Goal: Task Accomplishment & Management: Use online tool/utility

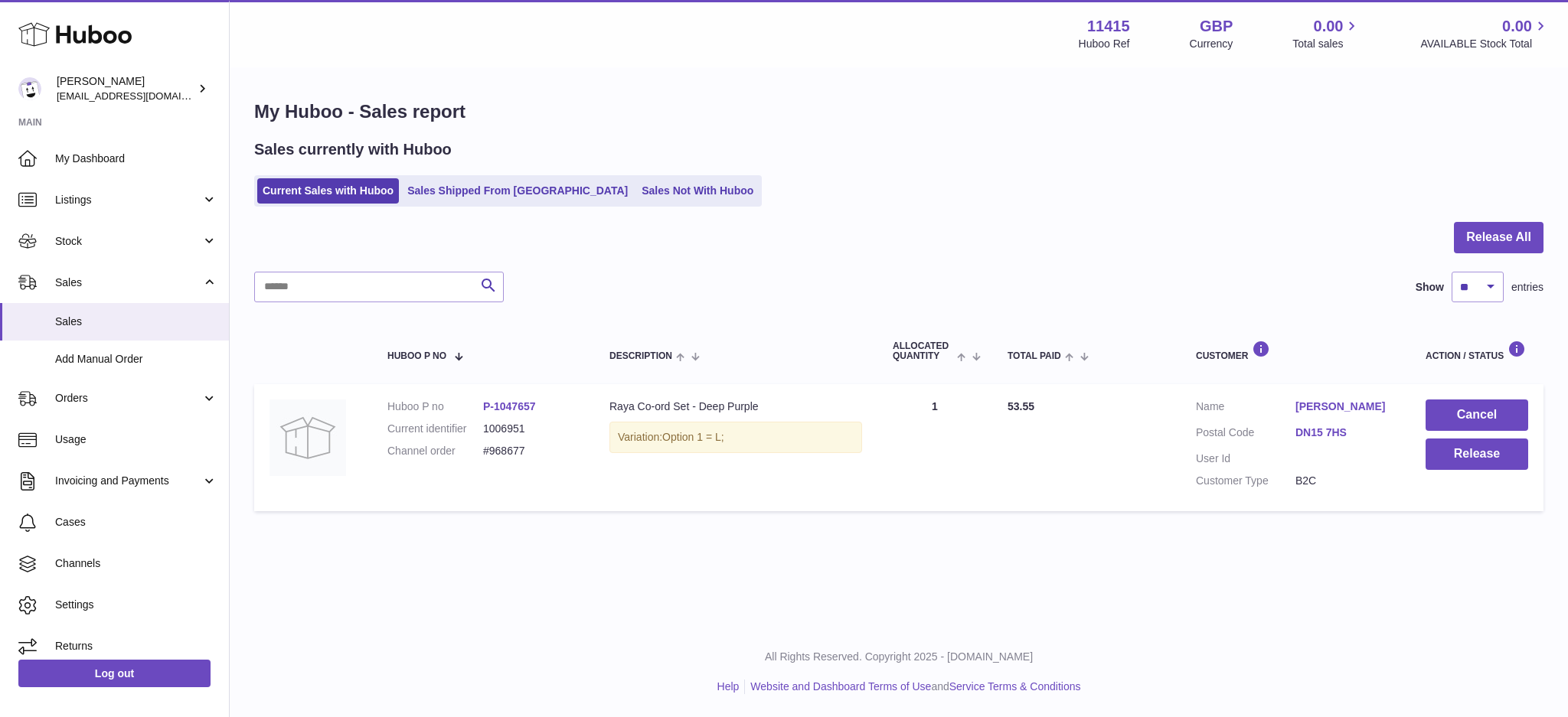
click at [1406, 451] on td "Customer Name [PERSON_NAME] Postal Code DN15 7HS User Id Customer Type B2C" at bounding box center [1295, 447] width 230 height 127
click at [1438, 451] on button "Release" at bounding box center [1476, 453] width 103 height 32
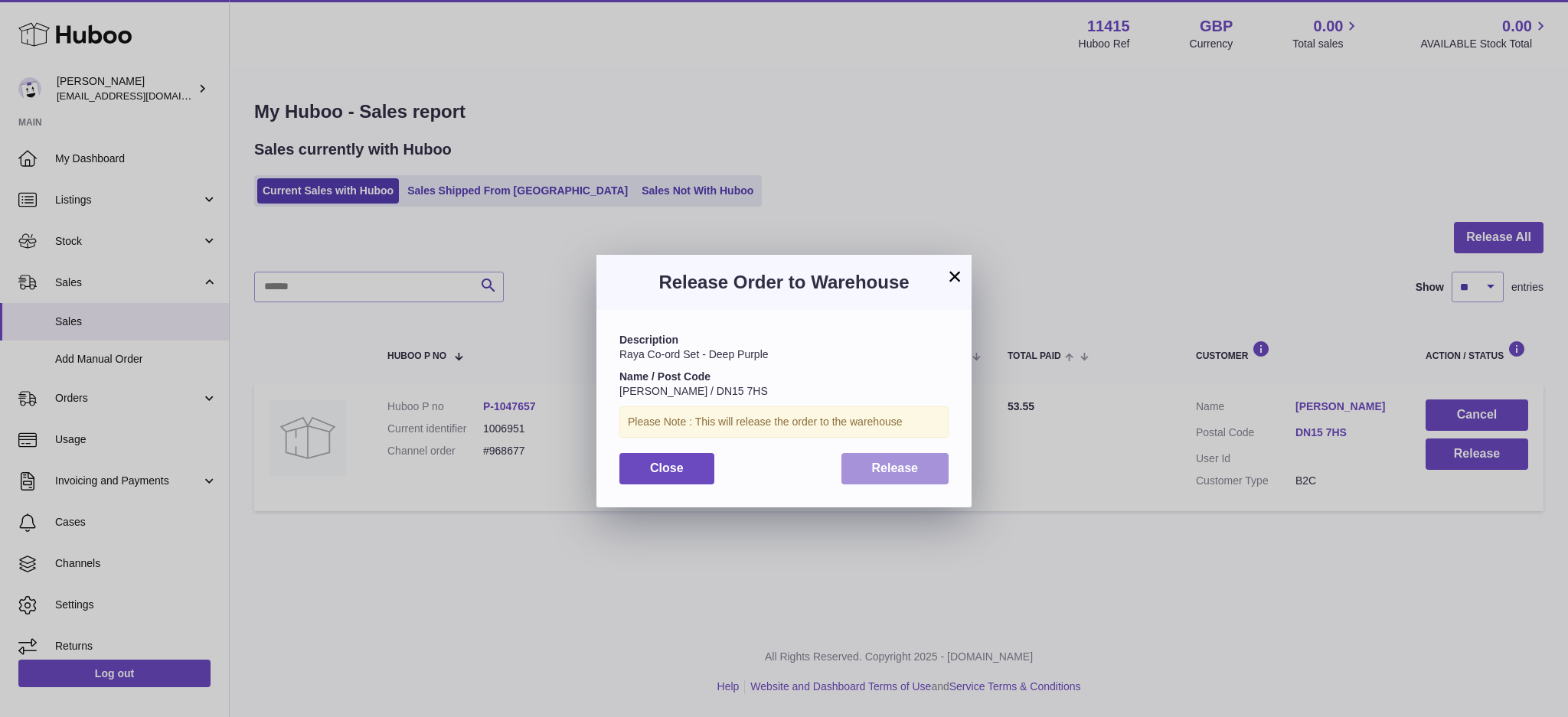
click at [914, 465] on span "Release" at bounding box center [895, 468] width 47 height 13
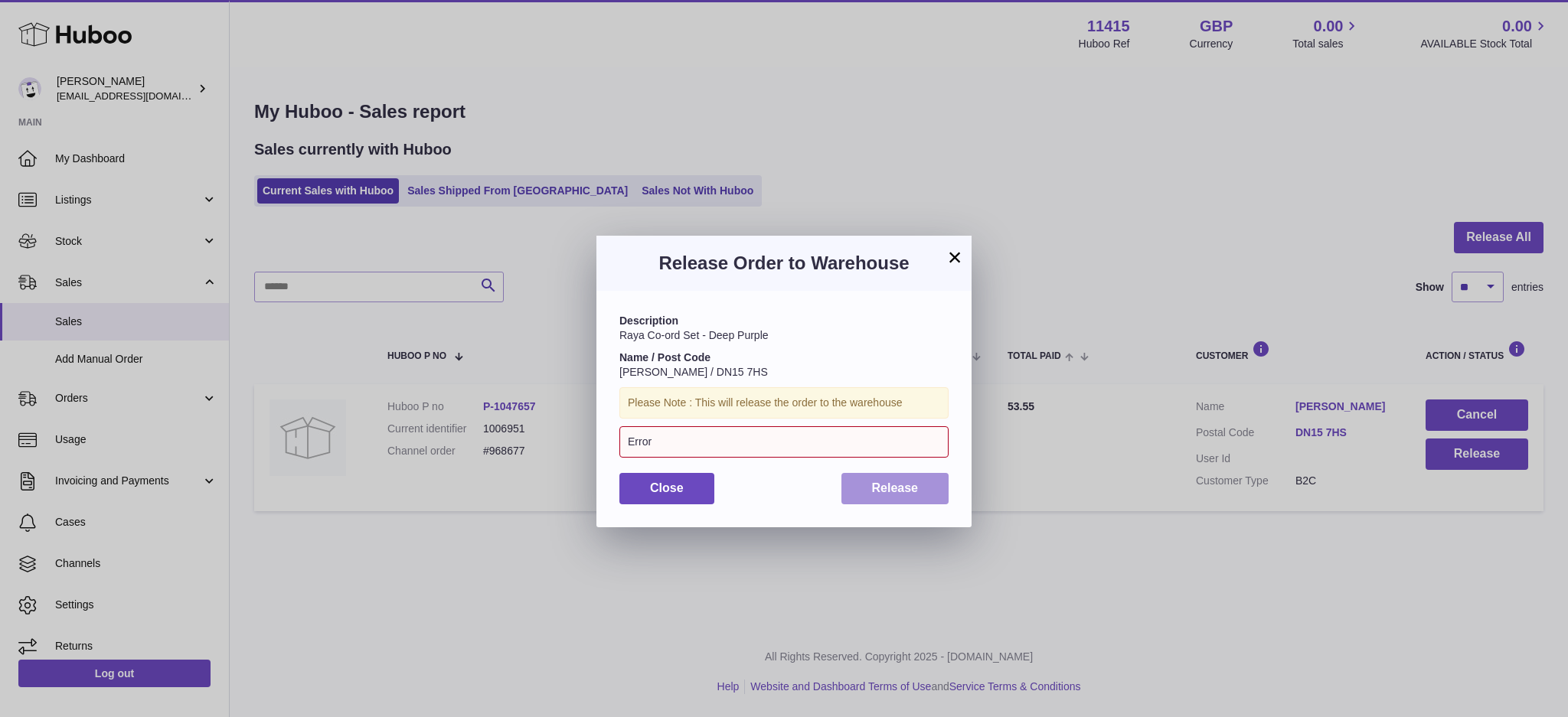
click at [907, 482] on span "Release" at bounding box center [895, 487] width 47 height 13
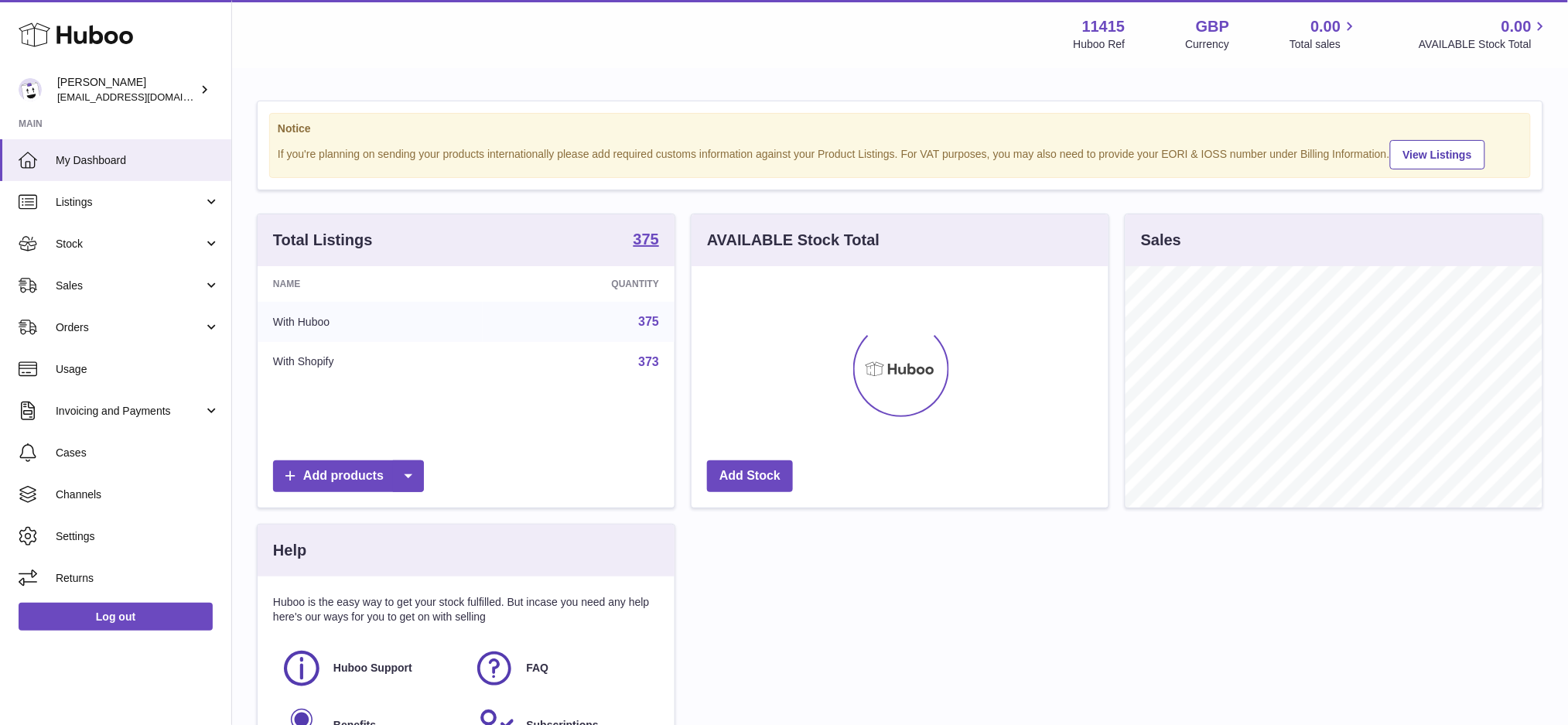
scroll to position [240, 417]
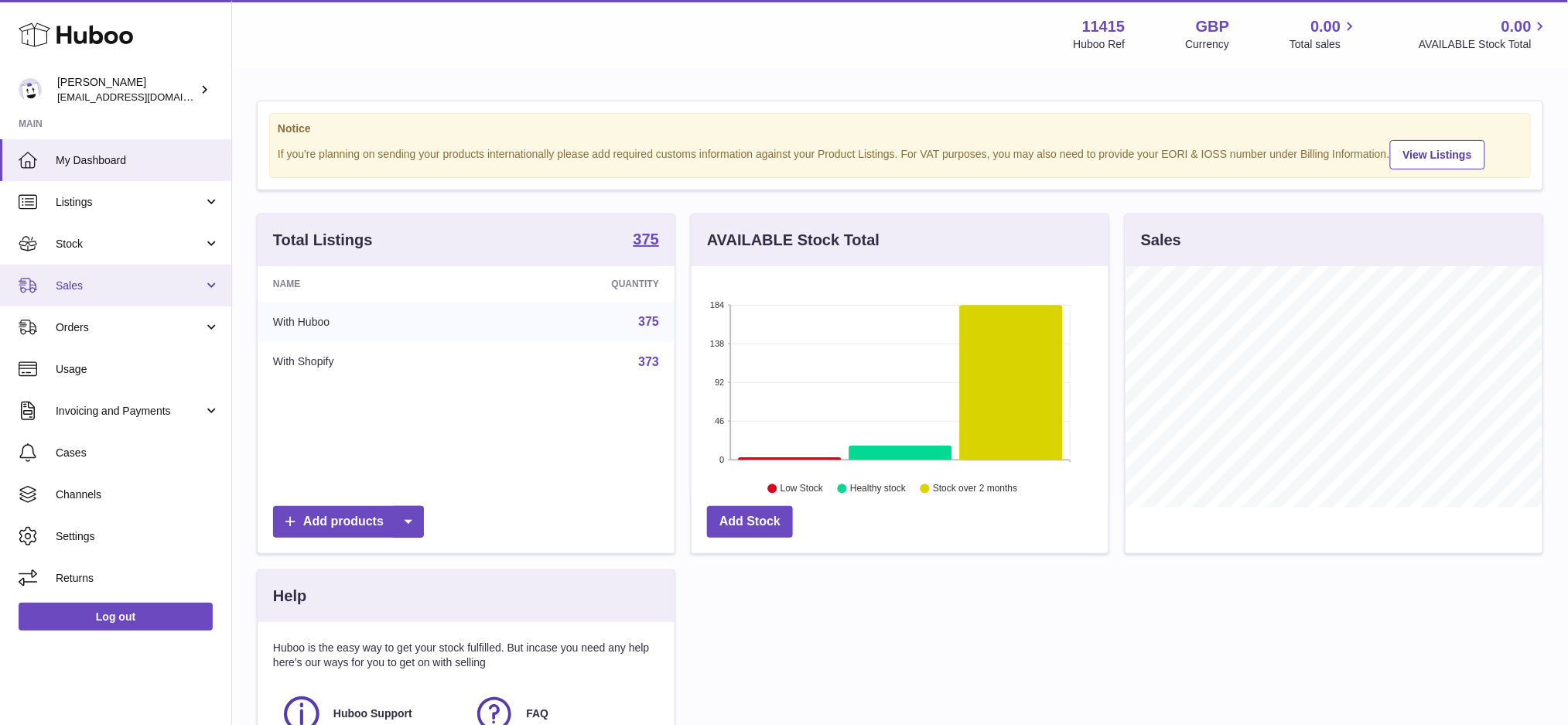
click at [141, 289] on span "Sales" at bounding box center [129, 286] width 148 height 15
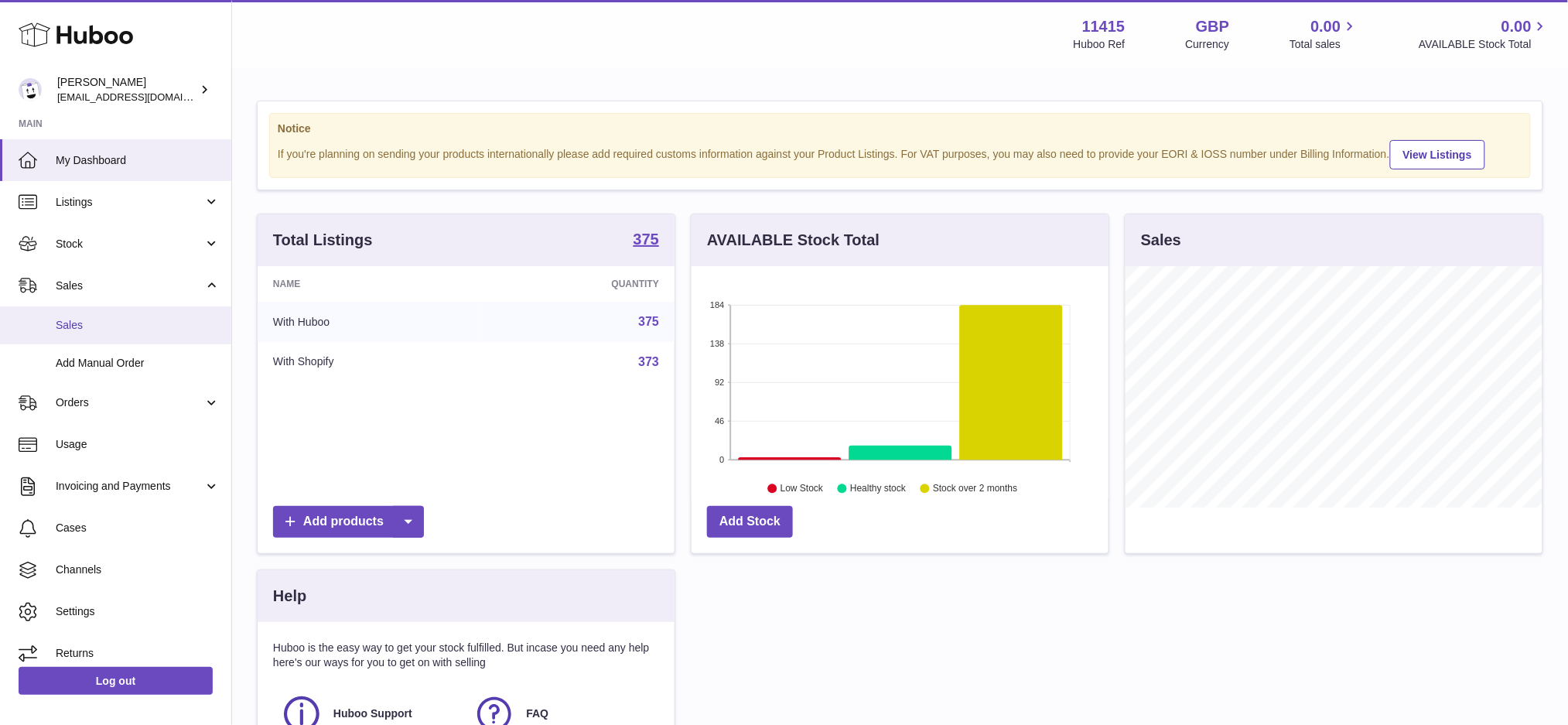
click at [152, 322] on span "Sales" at bounding box center [137, 325] width 164 height 15
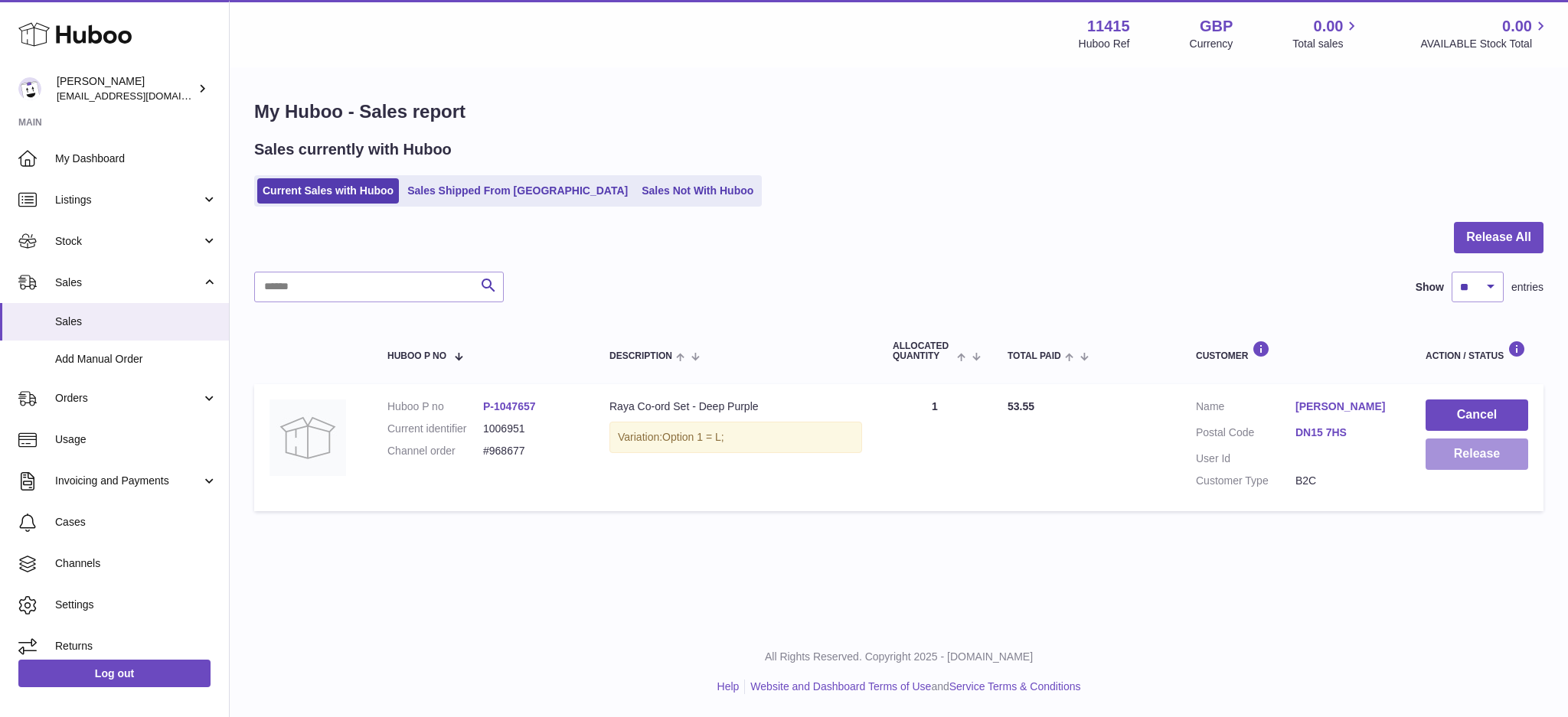
click at [1478, 458] on button "Release" at bounding box center [1476, 453] width 103 height 32
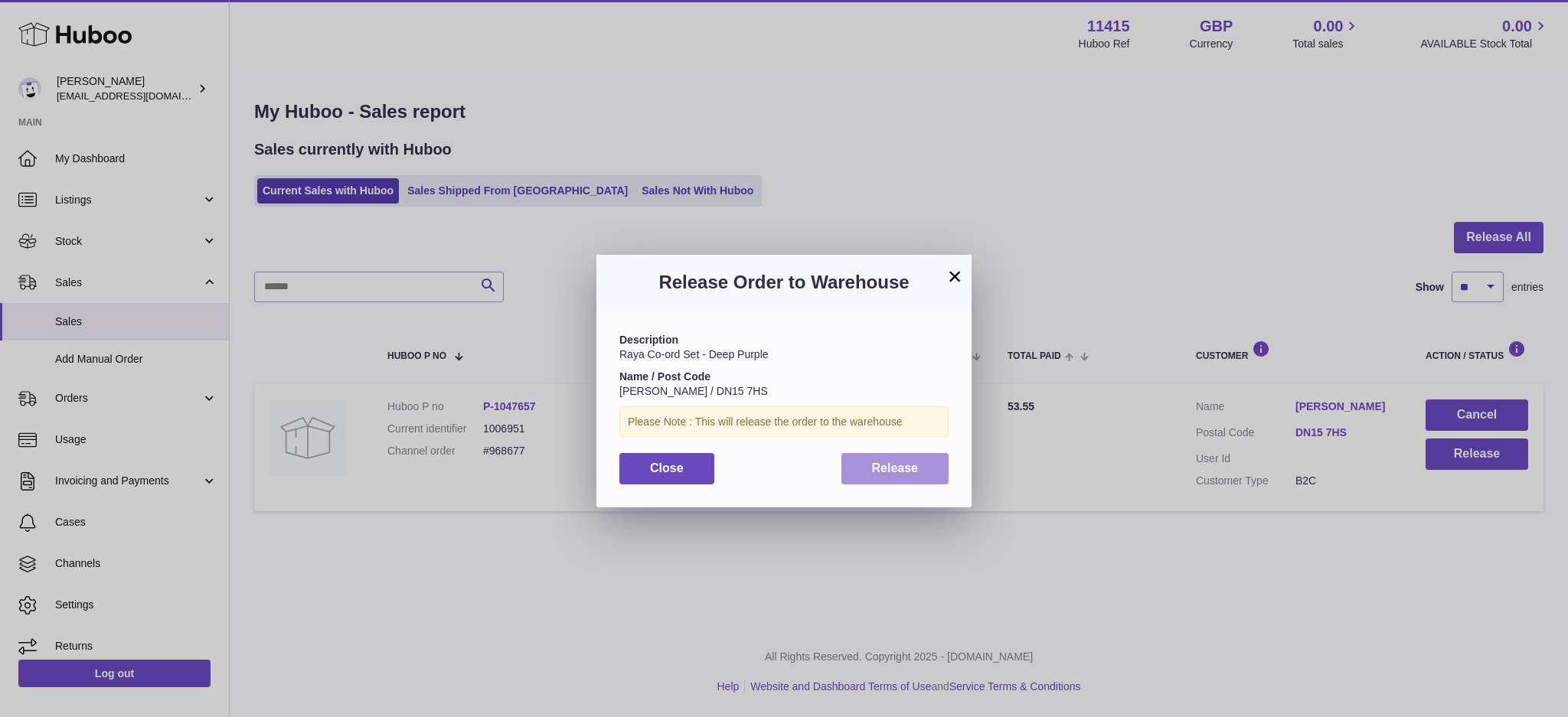
drag, startPoint x: 898, startPoint y: 460, endPoint x: 860, endPoint y: 462, distance: 38.1
click at [897, 461] on button "Release" at bounding box center [894, 468] width 108 height 32
